Goal: Information Seeking & Learning: Learn about a topic

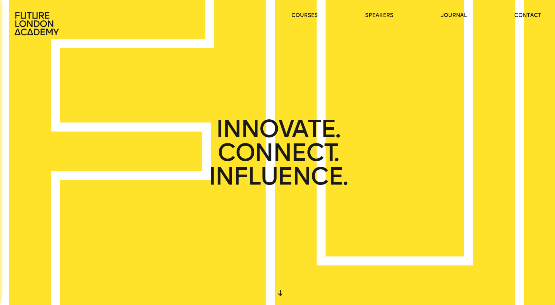
click at [282, 132] on span "INNOVATE." at bounding box center [299, 126] width 135 height 26
click at [281, 132] on span "INNOVATE." at bounding box center [277, 129] width 123 height 24
click at [281, 132] on span "INNOVATE." at bounding box center [291, 127] width 129 height 25
click at [285, 131] on span "INNOVATE." at bounding box center [277, 129] width 123 height 24
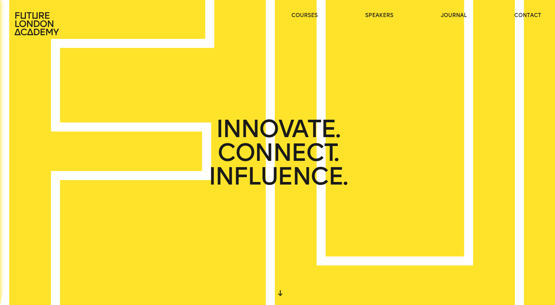
click at [285, 131] on div "START DESIGNING YOUR FUTURE [DATE]" at bounding box center [277, 152] width 241 height 47
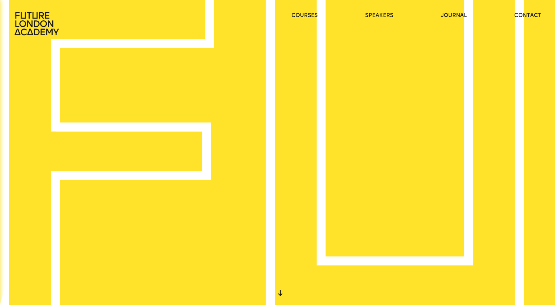
click at [285, 131] on div "START DESIGNING YOUR FUTURE [DATE]" at bounding box center [277, 152] width 241 height 47
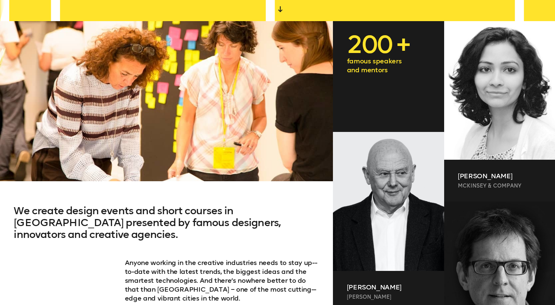
scroll to position [327, 0]
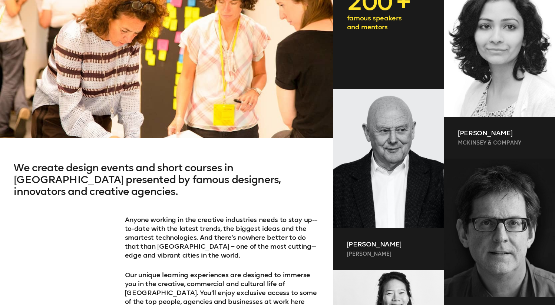
click at [191, 175] on h2 "We create design events and short courses in [GEOGRAPHIC_DATA] presented by fam…" at bounding box center [166, 188] width 305 height 53
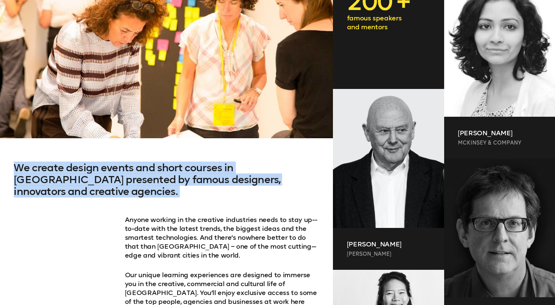
click at [191, 175] on h2 "We create design events and short courses in [GEOGRAPHIC_DATA] presented by fam…" at bounding box center [166, 188] width 305 height 53
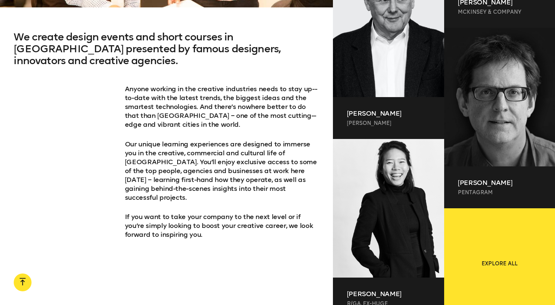
click at [230, 108] on p "Anyone working in the creative industries needs to stay up-­to-­date with the l…" at bounding box center [222, 107] width 194 height 44
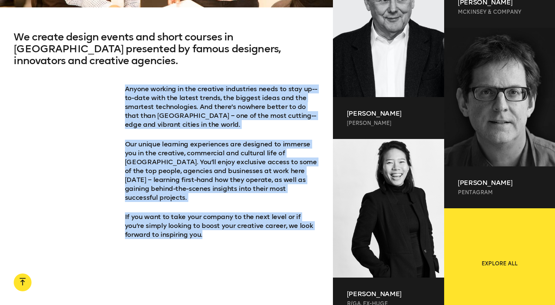
drag, startPoint x: 125, startPoint y: 89, endPoint x: 193, endPoint y: 224, distance: 150.6
click at [193, 224] on div "Anyone working in the creative industries needs to stay up-­to-­date with the l…" at bounding box center [222, 162] width 194 height 155
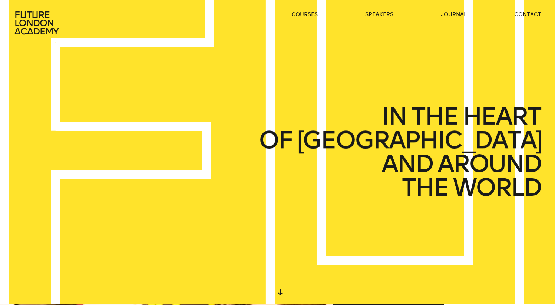
scroll to position [0, 0]
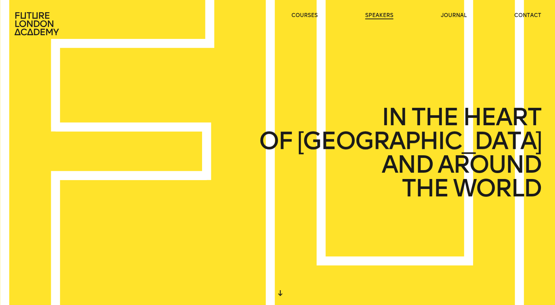
click at [382, 18] on link "speakers" at bounding box center [379, 15] width 28 height 7
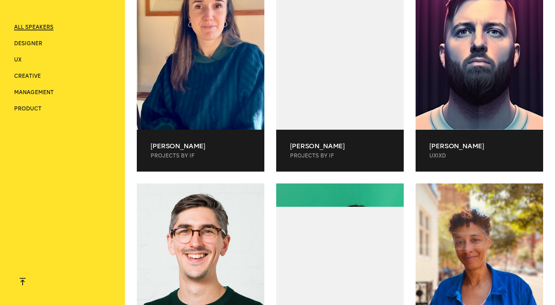
scroll to position [8979, 0]
